Goal: Task Accomplishment & Management: Use online tool/utility

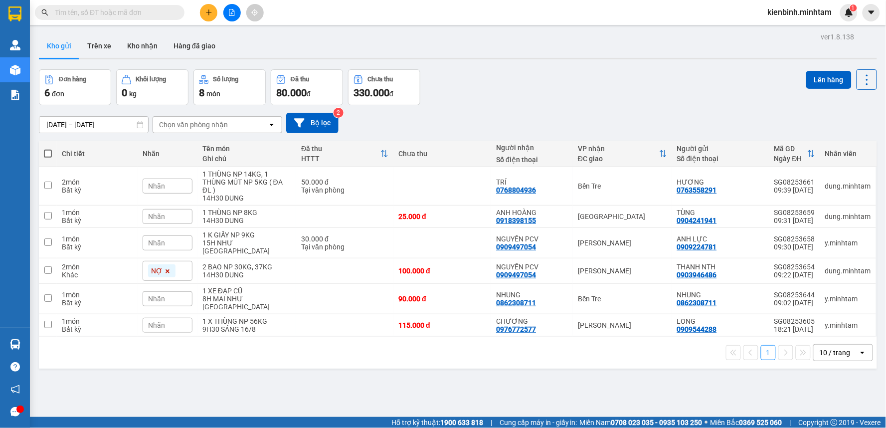
click at [780, 15] on span "kienbinh.minhtam" at bounding box center [800, 12] width 80 height 12
click at [785, 35] on span "Đăng xuất" at bounding box center [805, 30] width 60 height 11
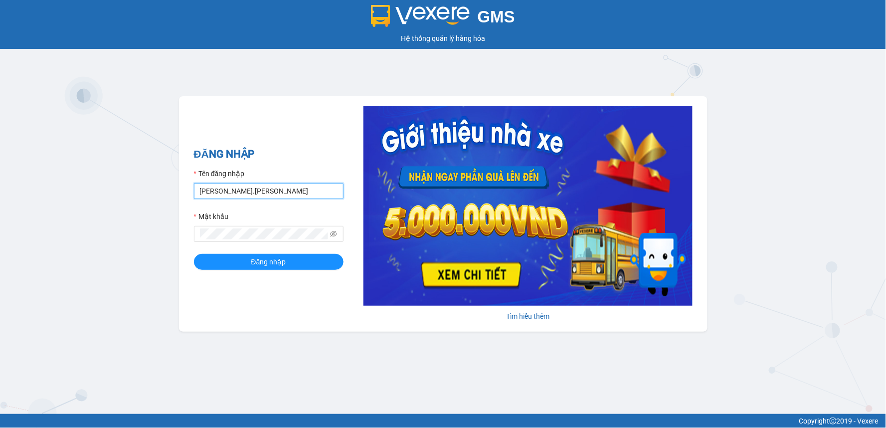
click at [266, 190] on input "duyen.minhtam" at bounding box center [269, 191] width 150 height 16
type input "d"
type input "kimthuy.minhtam"
click at [194, 254] on button "Đăng nhập" at bounding box center [269, 262] width 150 height 16
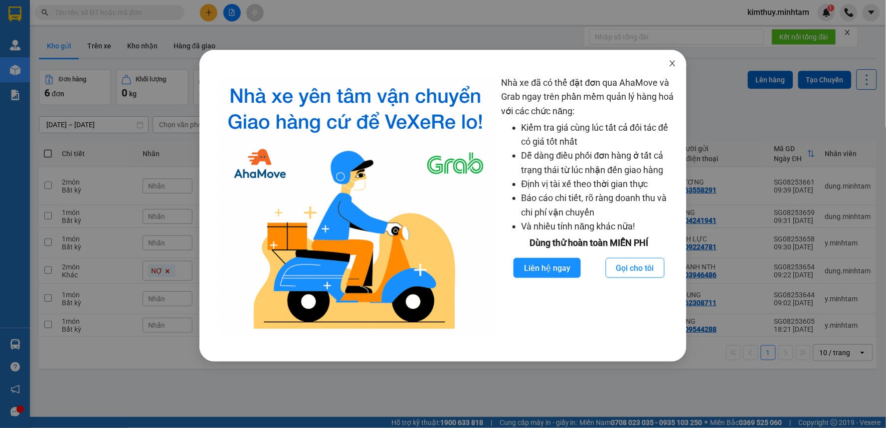
click at [675, 68] on span "Close" at bounding box center [673, 64] width 28 height 28
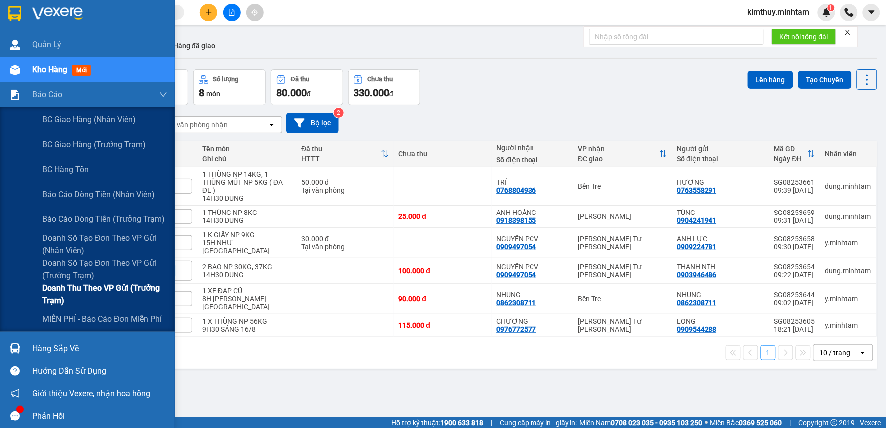
click at [76, 290] on span "Doanh thu theo VP gửi (Trưởng Trạm)" at bounding box center [104, 294] width 125 height 25
